Goal: Information Seeking & Learning: Check status

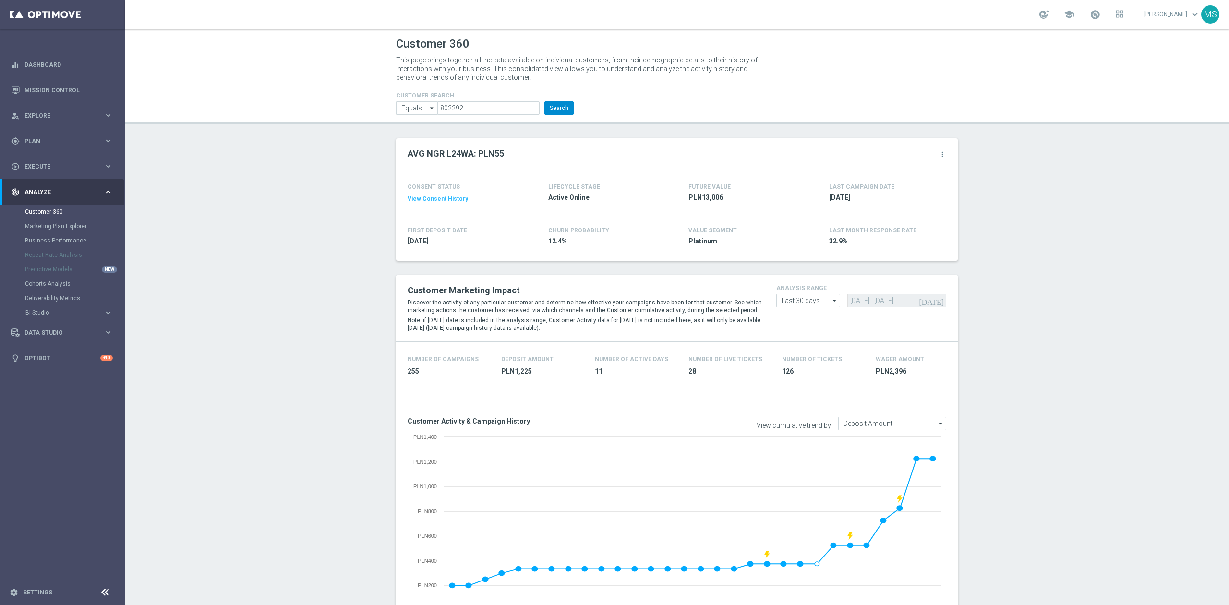
click at [554, 110] on button "Search" at bounding box center [558, 107] width 29 height 13
click at [544, 108] on button "Search" at bounding box center [558, 107] width 29 height 13
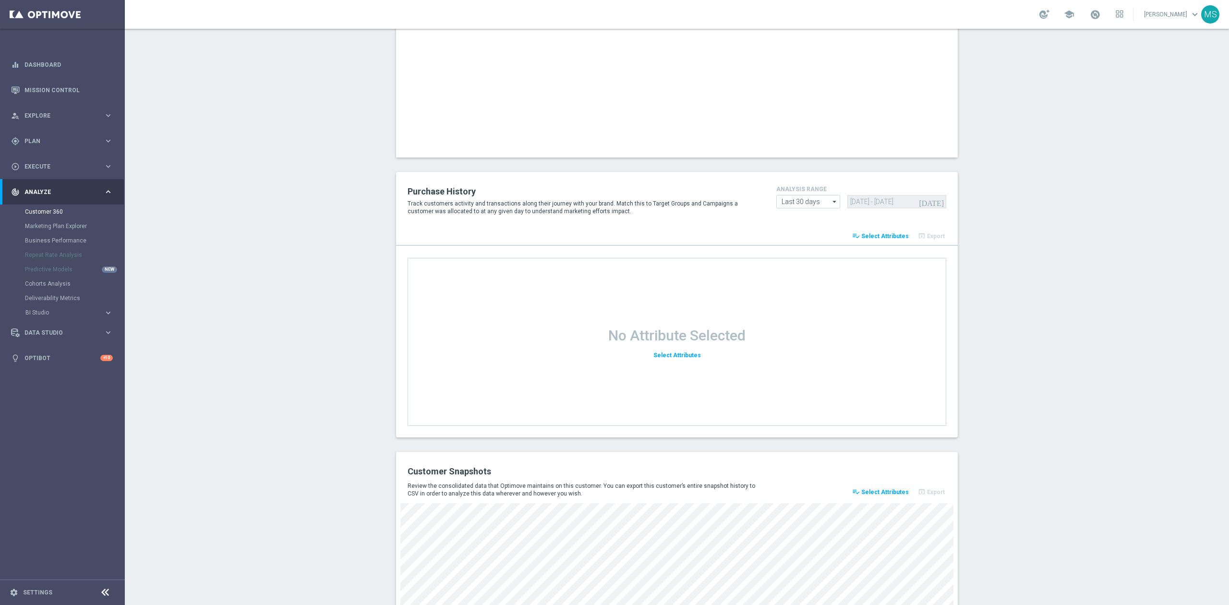
scroll to position [1063, 0]
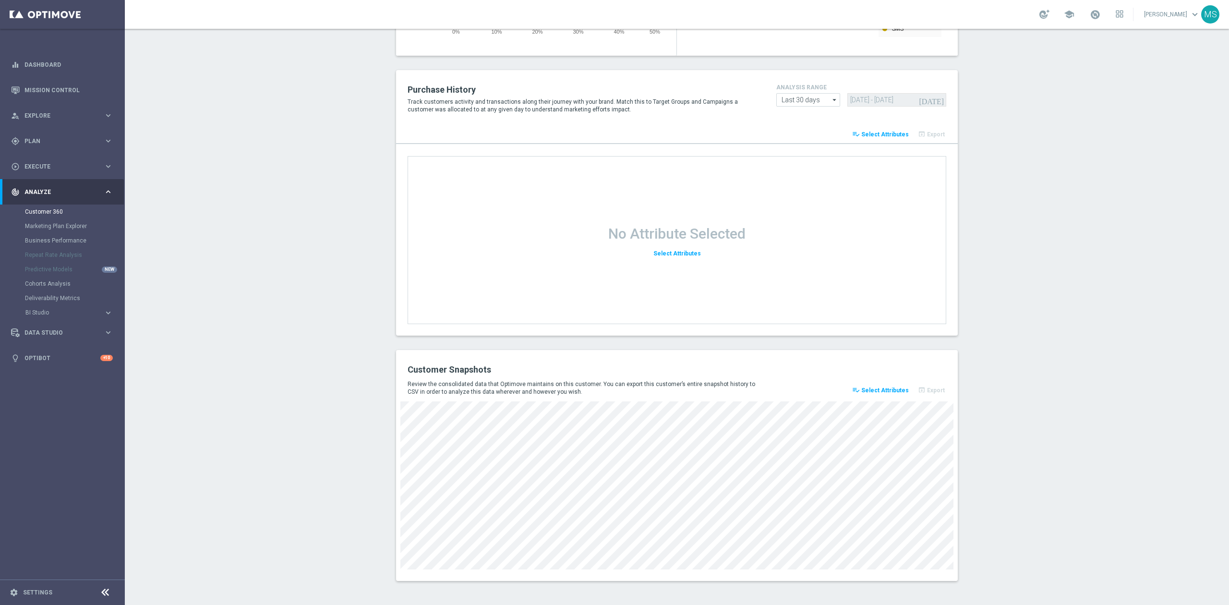
drag, startPoint x: 361, startPoint y: 390, endPoint x: 358, endPoint y: 370, distance: 20.4
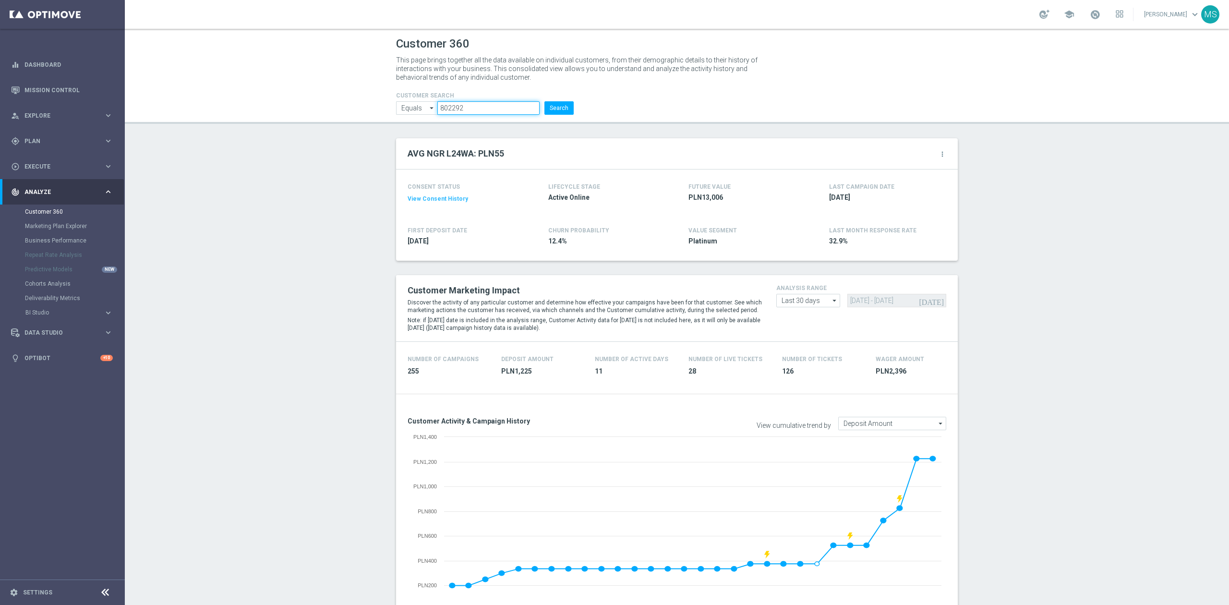
click at [491, 109] on input "802292" at bounding box center [488, 107] width 102 height 13
paste input "976905"
type input "976905"
click at [548, 105] on button "Search" at bounding box center [558, 107] width 29 height 13
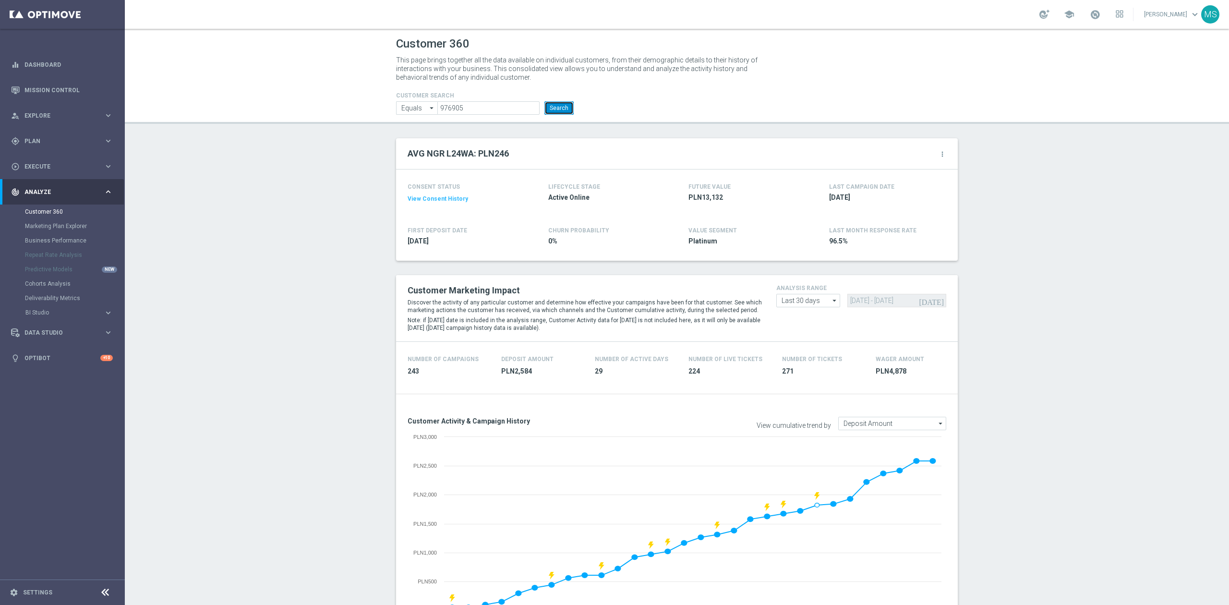
click at [559, 113] on button "Search" at bounding box center [558, 107] width 29 height 13
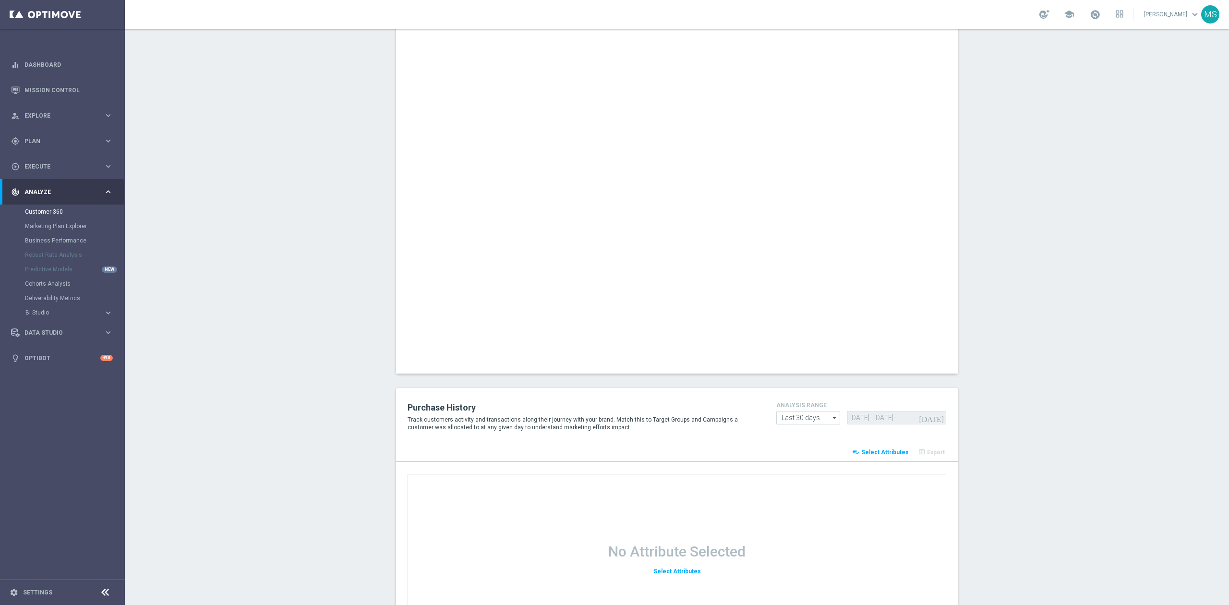
scroll to position [743, 0]
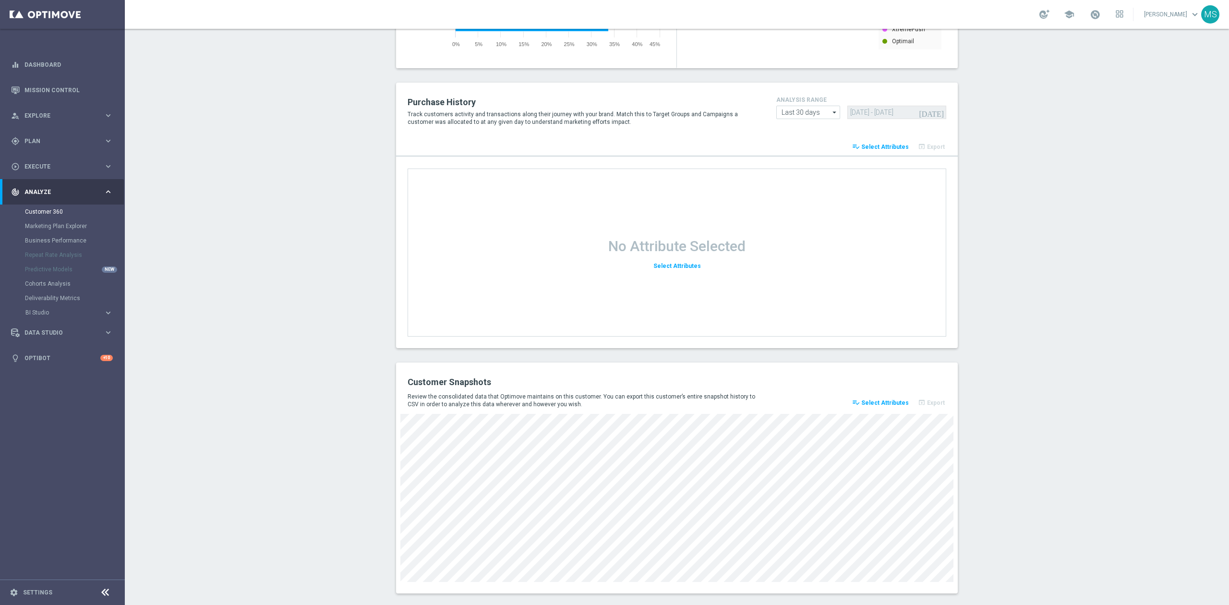
scroll to position [1063, 0]
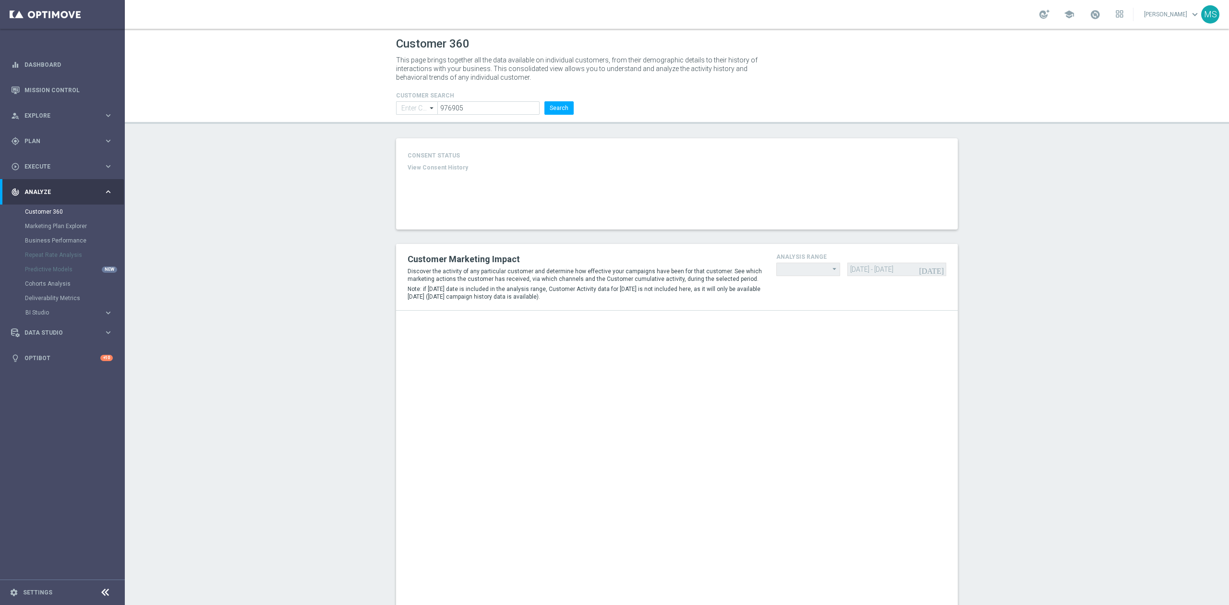
type input "Equals"
type input "Last 30 days"
type input "Deposit Amount"
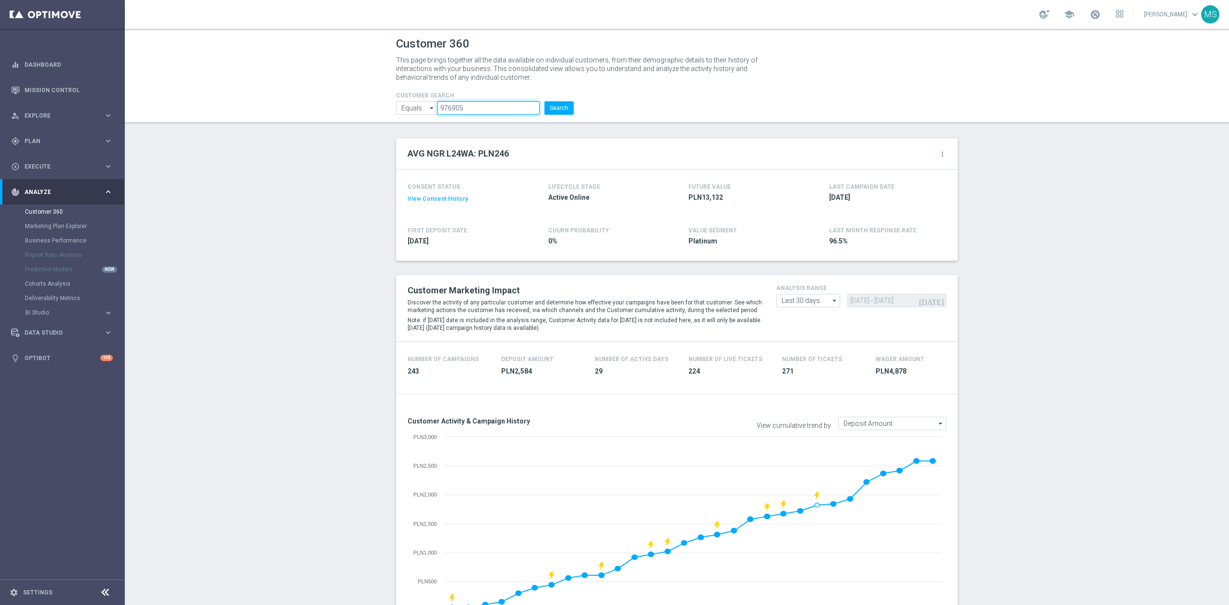
click at [486, 101] on input "976905" at bounding box center [488, 107] width 102 height 13
click at [486, 104] on input "976905" at bounding box center [488, 107] width 102 height 13
paste input "1166178"
type input "1166178"
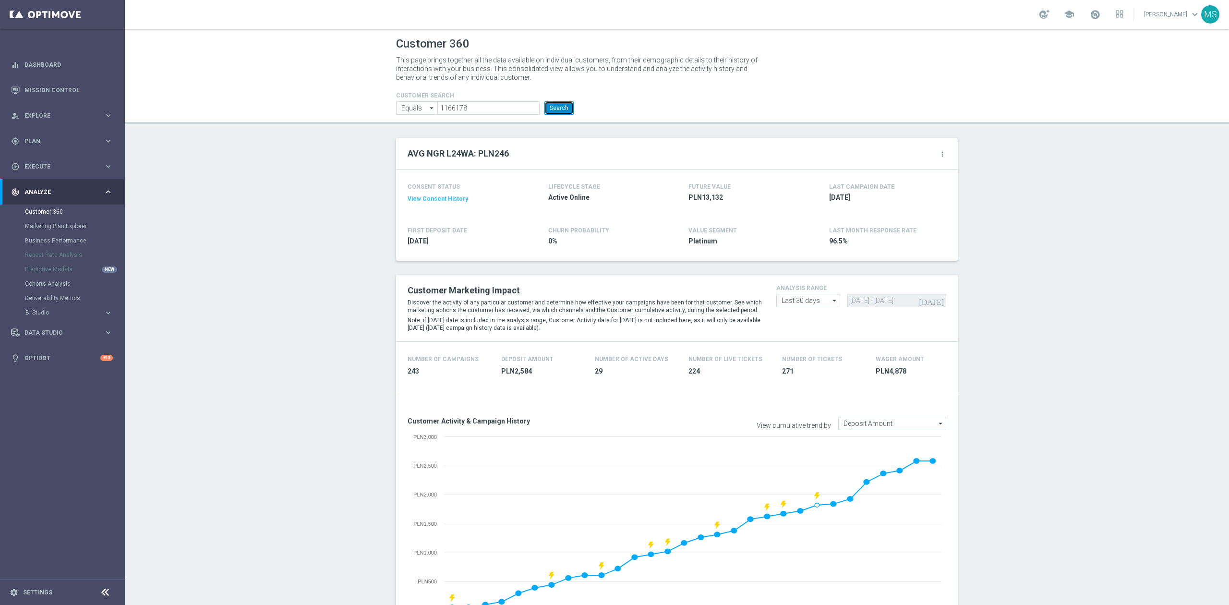
click at [546, 108] on button "Search" at bounding box center [558, 107] width 29 height 13
click at [549, 105] on button "Search" at bounding box center [558, 107] width 29 height 13
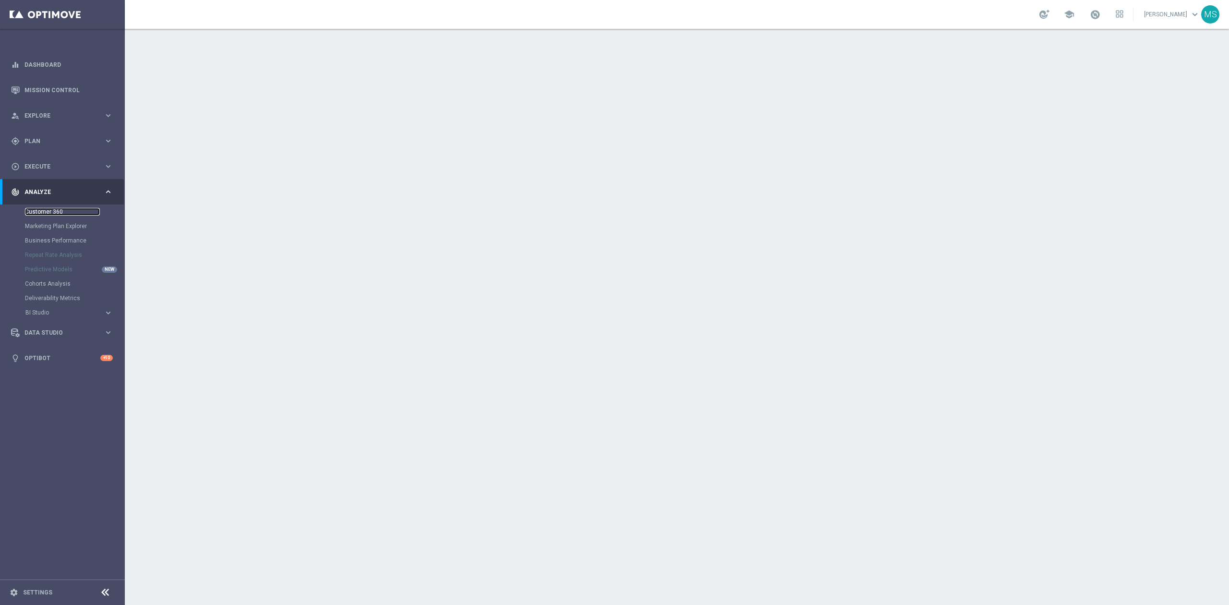
click at [28, 212] on link "Customer 360" at bounding box center [62, 212] width 75 height 8
click at [46, 228] on link "Marketing Plan Explorer" at bounding box center [62, 226] width 75 height 8
click at [38, 212] on link "Customer 360" at bounding box center [62, 212] width 75 height 8
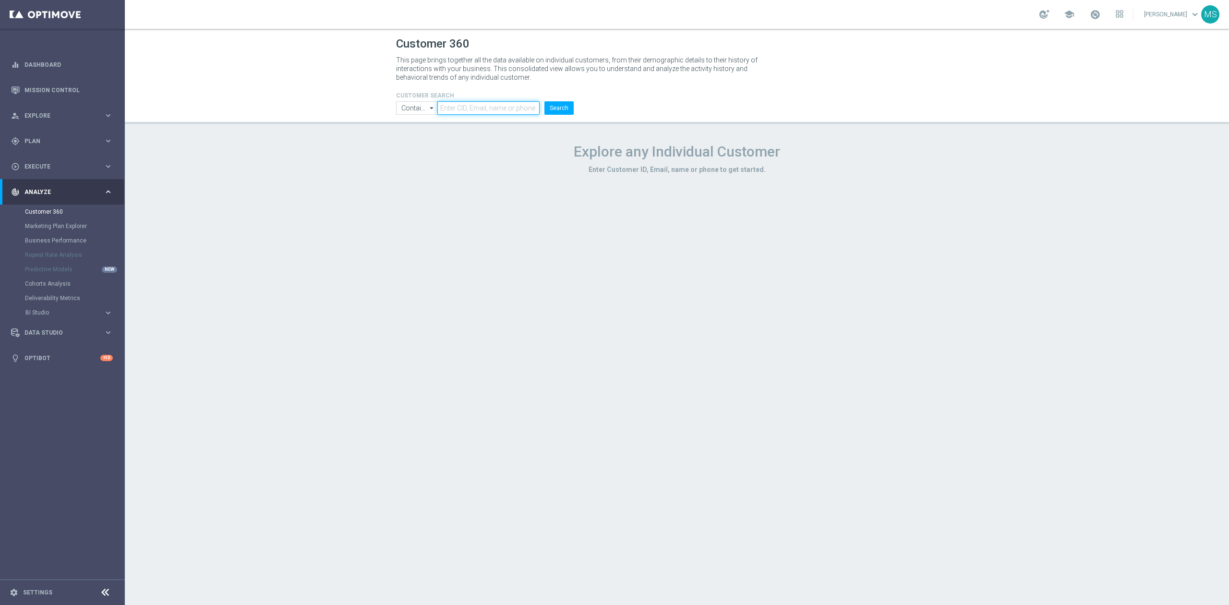
click at [490, 108] on input "text" at bounding box center [488, 107] width 102 height 13
paste input "1166178"
type input "1166178"
click at [404, 108] on input "Contains" at bounding box center [416, 107] width 41 height 13
click at [411, 137] on div "Equals" at bounding box center [410, 137] width 18 height 9
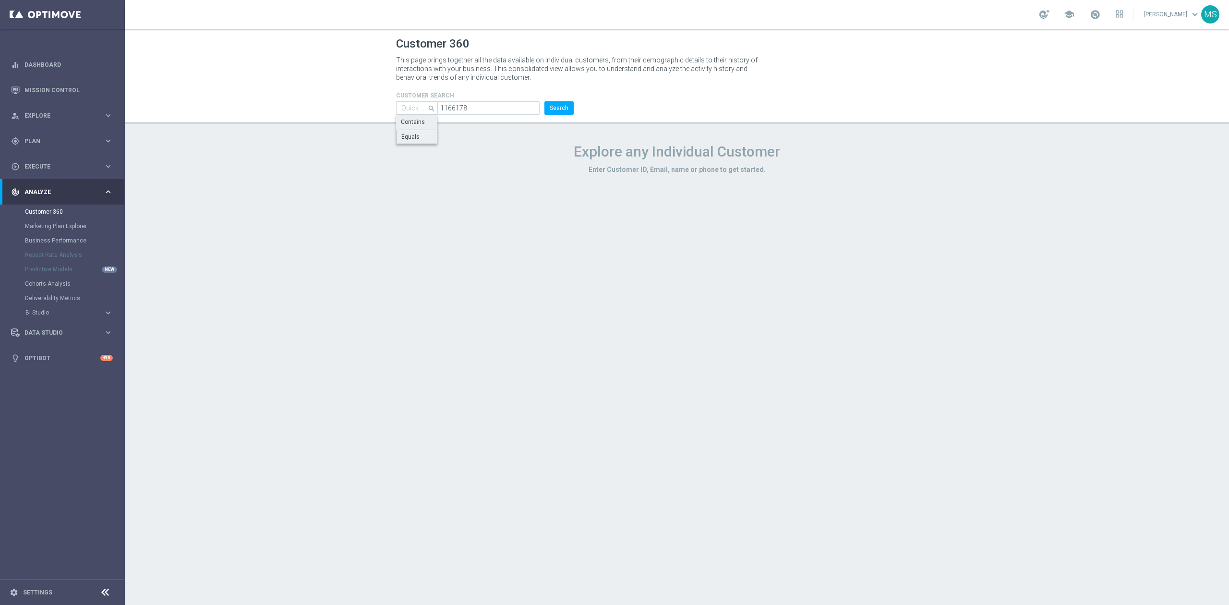
type input "Equals"
click at [563, 110] on button "Search" at bounding box center [558, 107] width 29 height 13
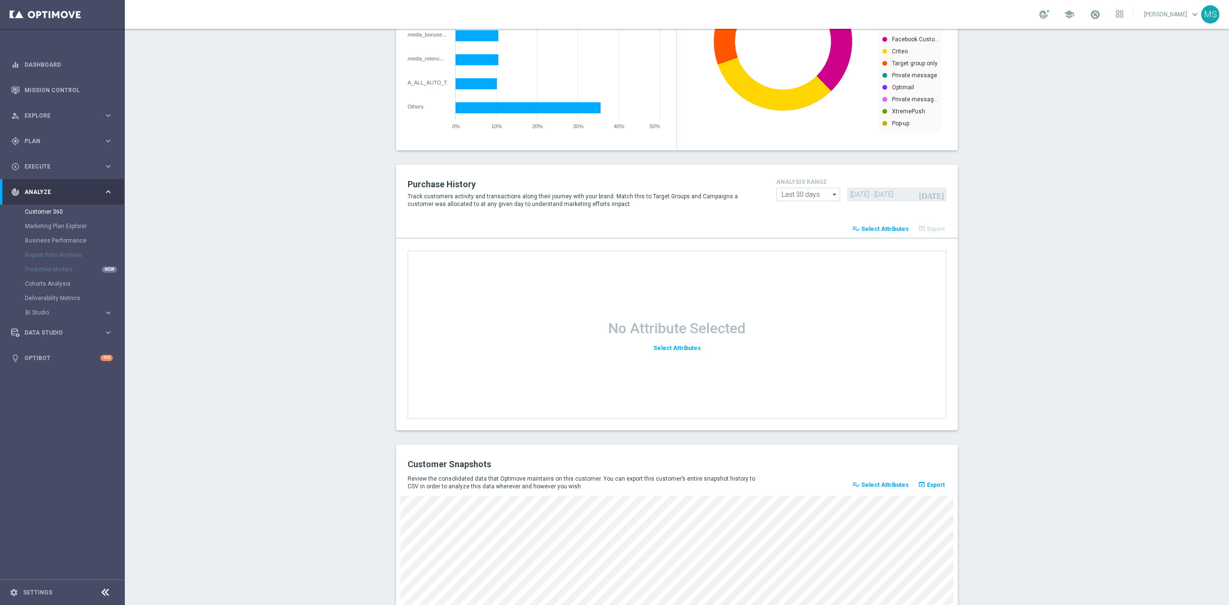
scroll to position [1063, 0]
